Goal: Transaction & Acquisition: Purchase product/service

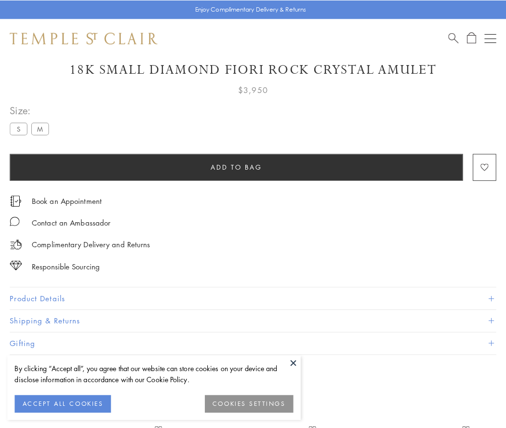
scroll to position [46, 0]
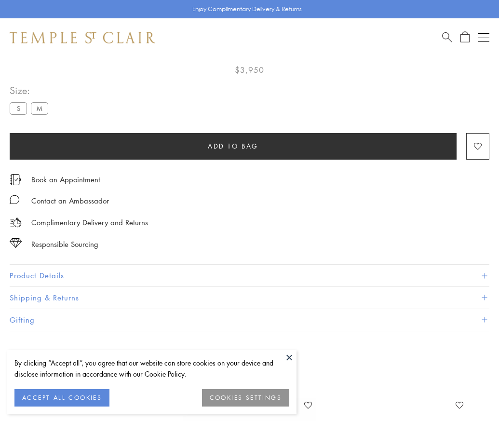
click at [233, 146] on span "Add to bag" at bounding box center [233, 146] width 51 height 11
